Goal: Task Accomplishment & Management: Use online tool/utility

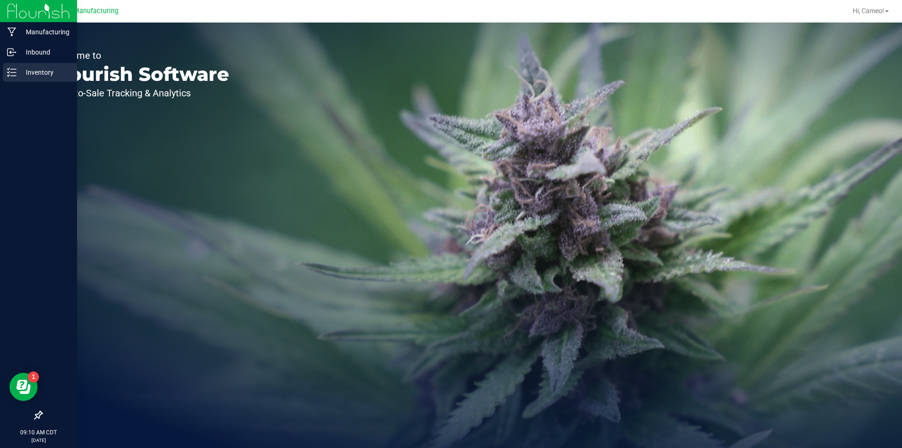
click at [15, 77] on icon at bounding box center [11, 72] width 9 height 9
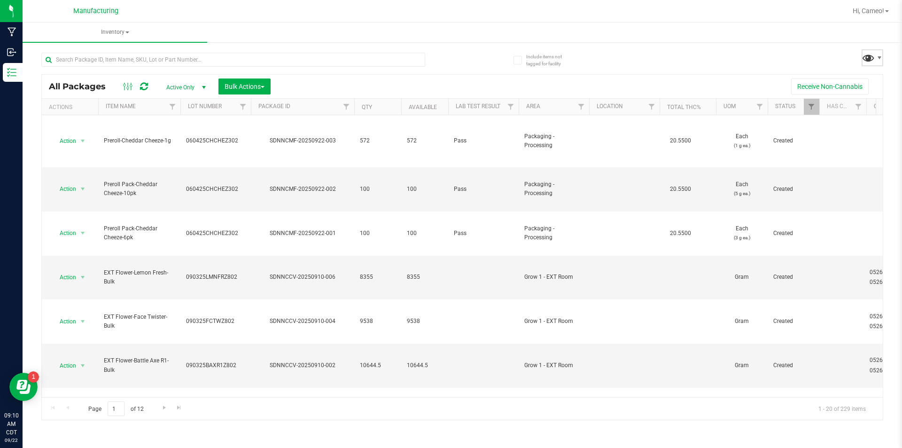
click at [869, 58] on span at bounding box center [869, 58] width 14 height 14
click at [837, 199] on span "Pre-roll - In" at bounding box center [847, 201] width 98 height 8
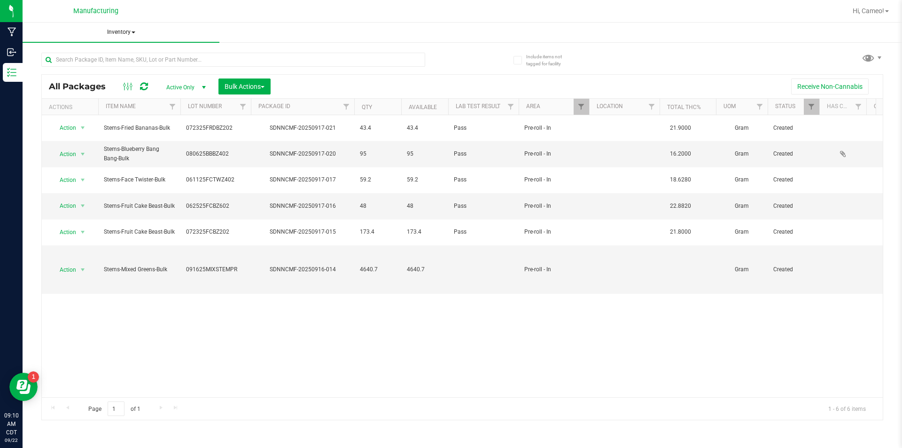
click at [125, 28] on span "Inventory" at bounding box center [121, 33] width 197 height 20
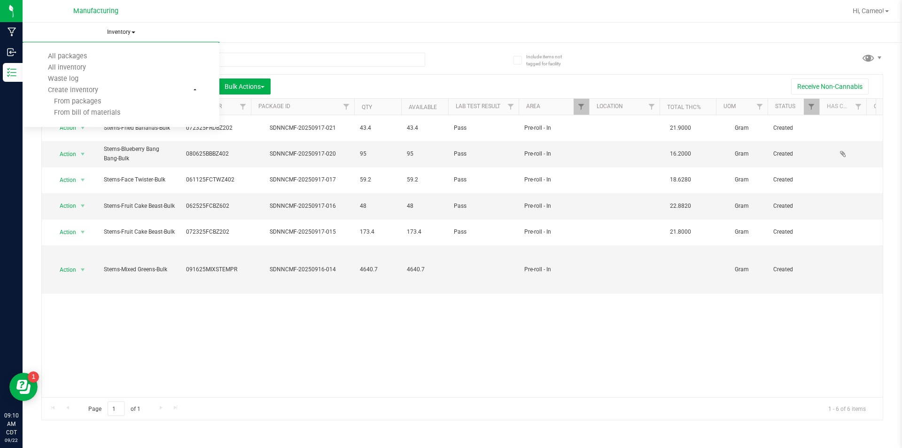
click at [83, 50] on ul "All packages All inventory Waste log Create inventory From packages From bill o…" at bounding box center [121, 84] width 197 height 85
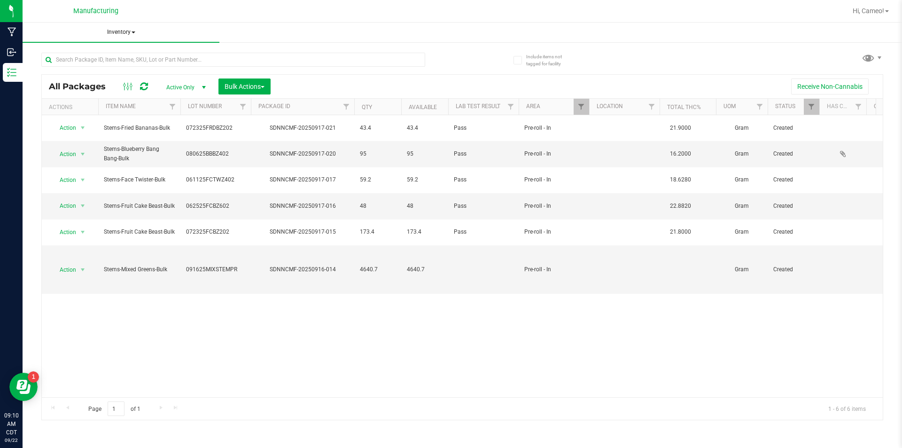
click at [112, 30] on span "Inventory" at bounding box center [121, 33] width 197 height 20
click at [76, 61] on li "All packages" at bounding box center [121, 56] width 197 height 11
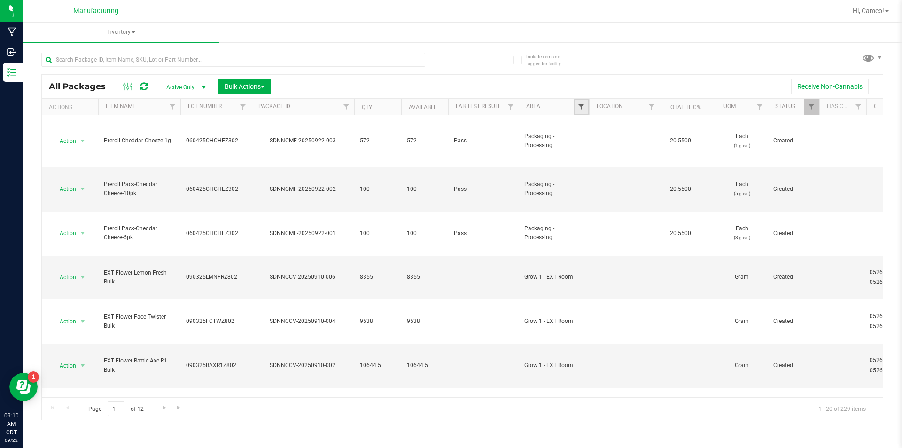
click at [581, 107] on span "Filter" at bounding box center [582, 107] width 8 height 8
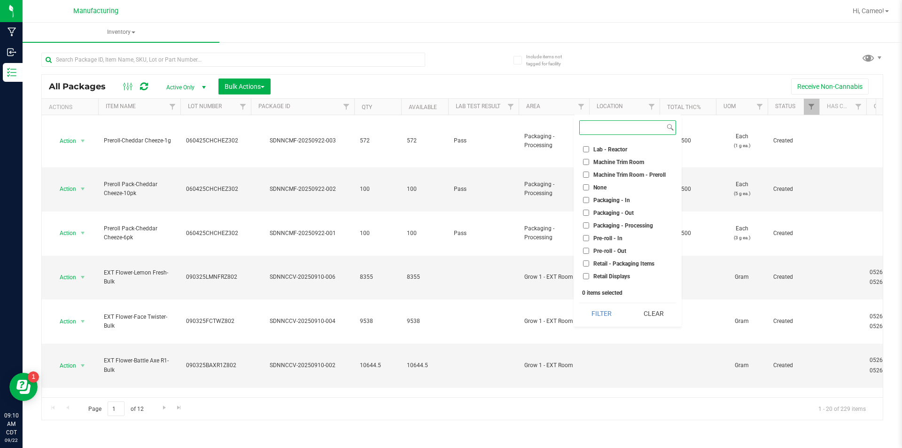
scroll to position [235, 0]
click at [620, 150] on span "Machine Trim Room - Preroll" at bounding box center [630, 153] width 72 height 6
click at [589, 150] on input "Machine Trim Room - Preroll" at bounding box center [586, 153] width 6 height 6
checkbox input "true"
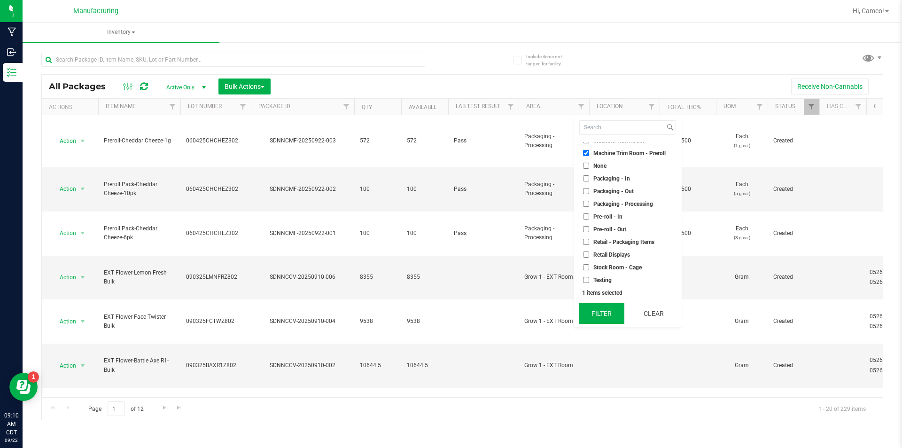
click at [599, 309] on button "Filter" at bounding box center [601, 313] width 45 height 21
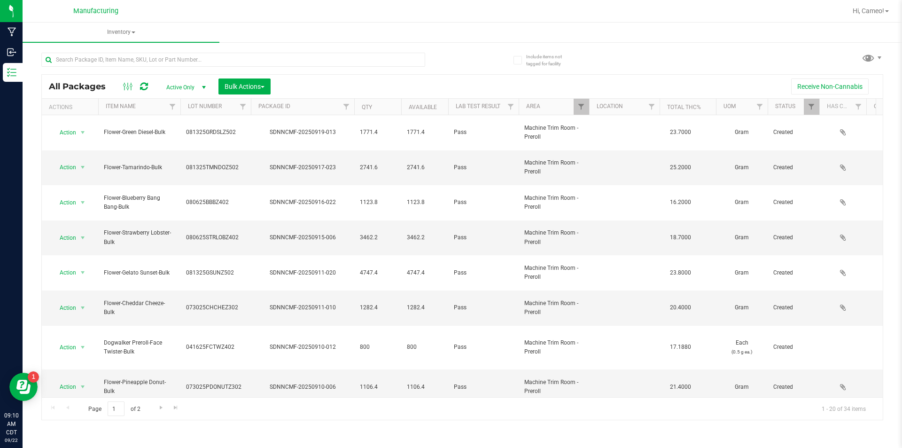
click at [249, 77] on div "All Packages Active Only Active Only Lab Samples Locked All Bulk Actions Add to…" at bounding box center [462, 86] width 841 height 23
click at [257, 95] on div "All Packages Active Only Active Only Lab Samples Locked All Bulk Actions Add to…" at bounding box center [462, 86] width 841 height 23
click at [263, 86] on span "button" at bounding box center [263, 87] width 4 height 2
click at [263, 143] on span "Locate packages" at bounding box center [247, 142] width 47 height 8
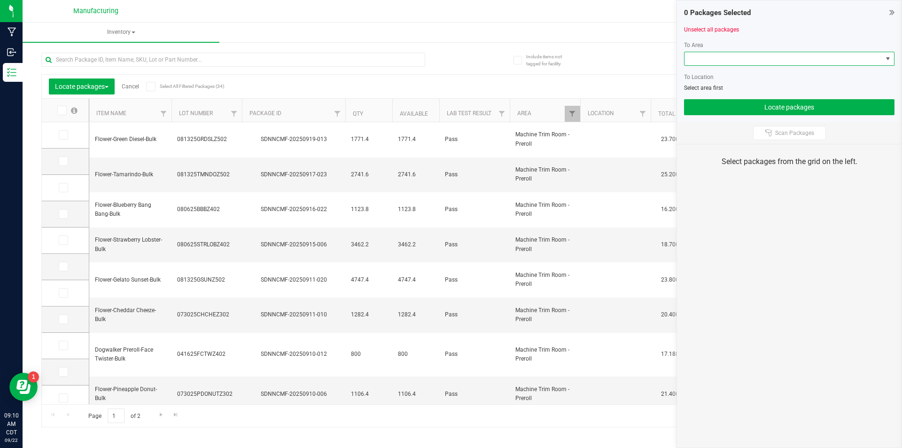
click at [849, 64] on span at bounding box center [784, 58] width 198 height 13
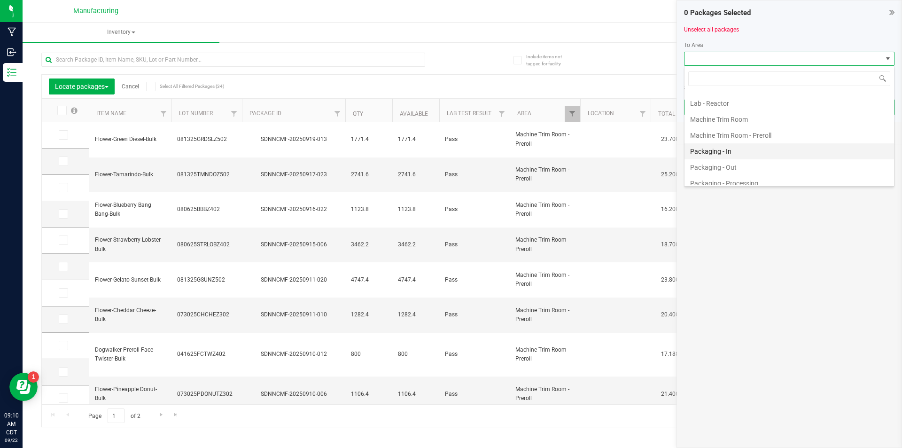
scroll to position [329, 0]
click at [739, 102] on li "Pre-roll - In" at bounding box center [790, 105] width 210 height 16
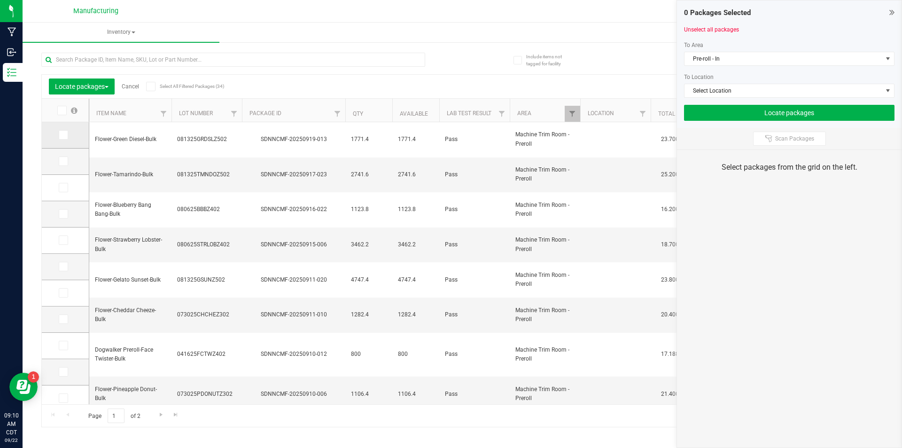
click at [63, 135] on icon at bounding box center [63, 135] width 6 height 0
click at [0, 0] on input "checkbox" at bounding box center [0, 0] width 0 height 0
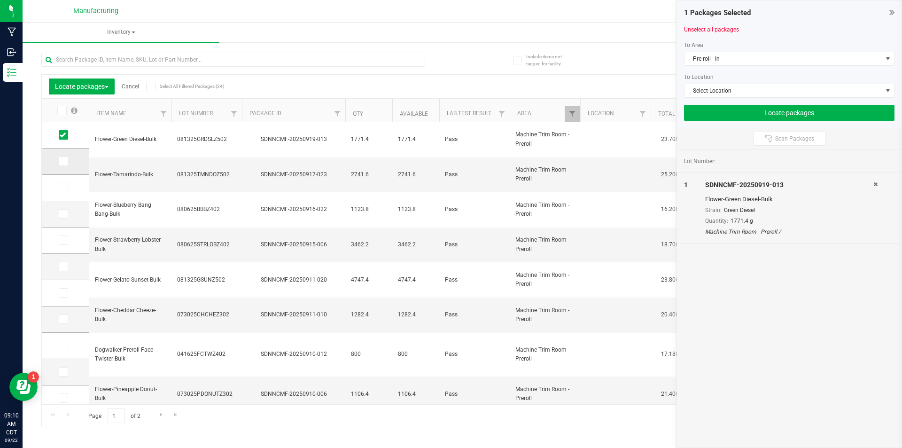
click at [65, 161] on icon at bounding box center [63, 161] width 6 height 0
click at [0, 0] on input "checkbox" at bounding box center [0, 0] width 0 height 0
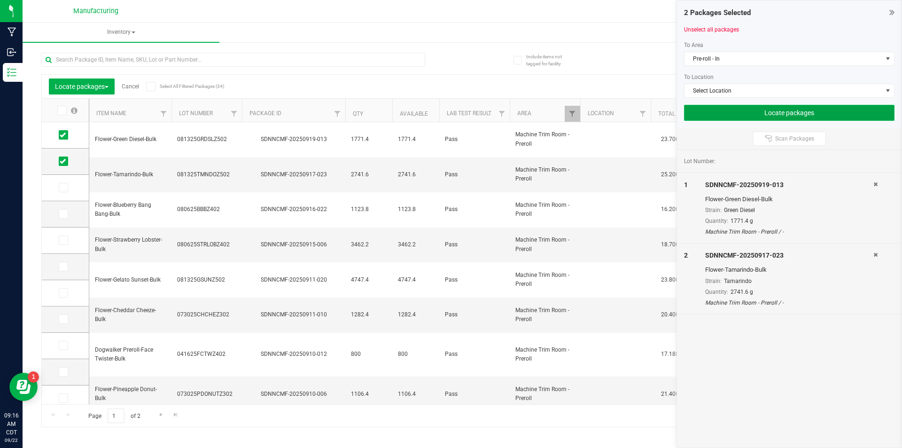
click at [809, 116] on button "Locate packages" at bounding box center [789, 113] width 211 height 16
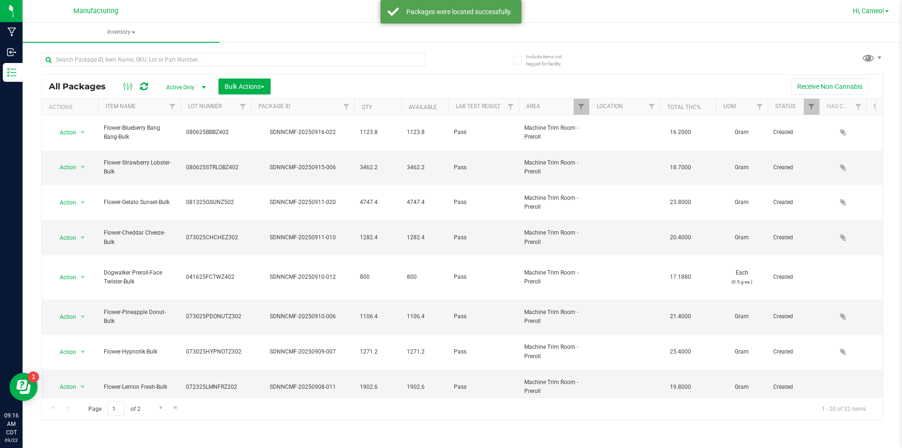
click at [883, 10] on span "Hi, Cameo!" at bounding box center [868, 11] width 31 height 8
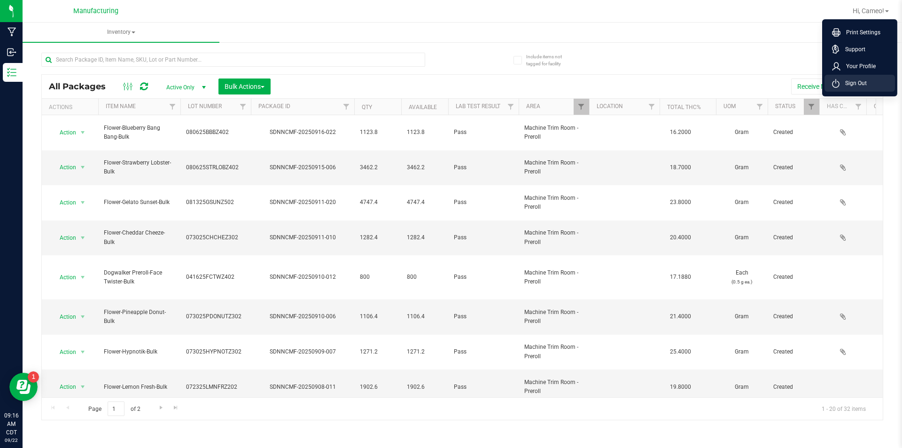
click at [877, 84] on li "Sign Out" at bounding box center [860, 83] width 70 height 17
